Goal: Transaction & Acquisition: Obtain resource

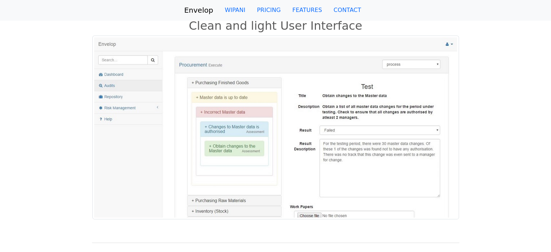
scroll to position [181, 0]
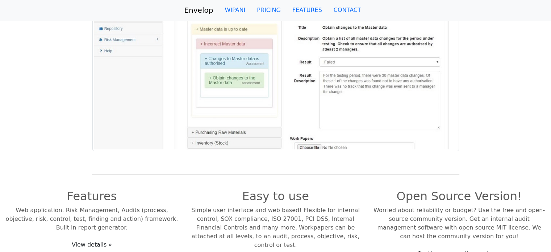
click at [390, 53] on img at bounding box center [275, 59] width 367 height 184
click at [384, 62] on img at bounding box center [275, 59] width 367 height 184
click at [342, 85] on img at bounding box center [275, 59] width 367 height 184
click at [340, 130] on img at bounding box center [275, 59] width 367 height 184
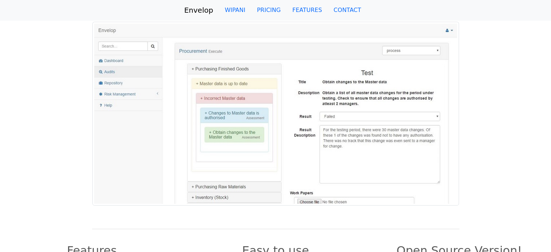
drag, startPoint x: 156, startPoint y: 105, endPoint x: 162, endPoint y: 67, distance: 39.1
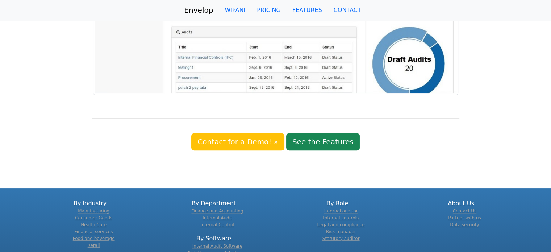
scroll to position [616, 0]
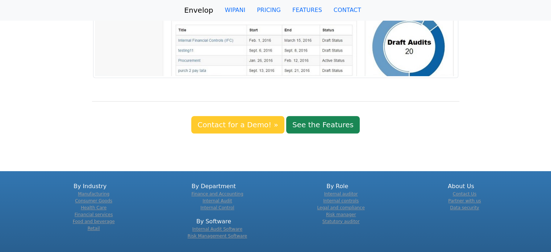
click at [256, 116] on link "Contact for a Demo! »" at bounding box center [237, 124] width 93 height 17
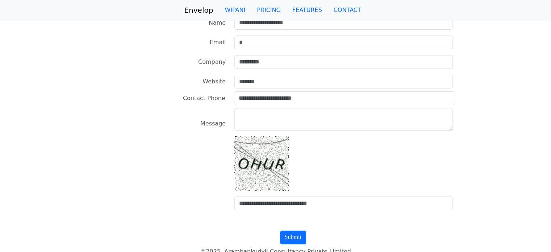
drag, startPoint x: 167, startPoint y: 139, endPoint x: 171, endPoint y: 106, distance: 32.8
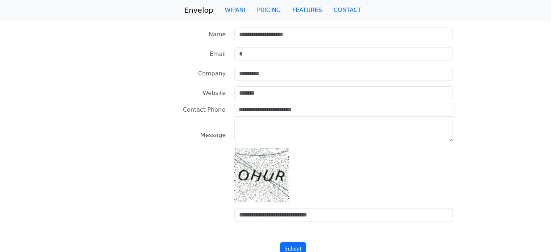
drag, startPoint x: 166, startPoint y: 131, endPoint x: 175, endPoint y: 96, distance: 36.5
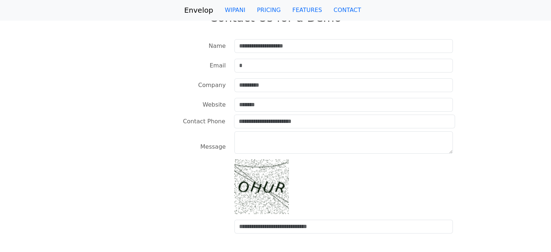
click at [313, 113] on div "Website" at bounding box center [275, 105] width 551 height 20
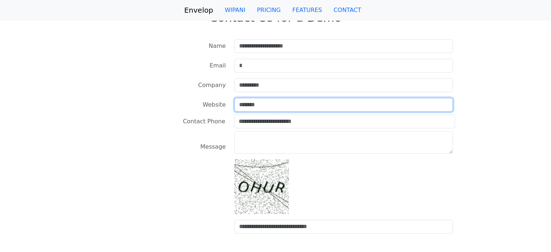
click at [316, 106] on input "text" at bounding box center [343, 105] width 218 height 14
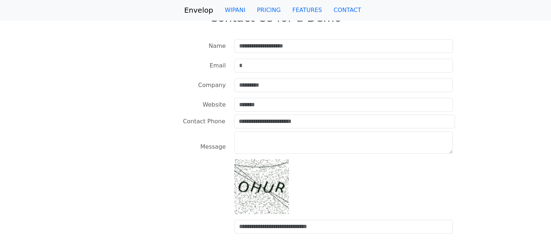
click at [172, 114] on div "Contact Phone" at bounding box center [161, 121] width 138 height 14
click at [177, 113] on div "Website" at bounding box center [275, 105] width 551 height 20
